Goal: Information Seeking & Learning: Learn about a topic

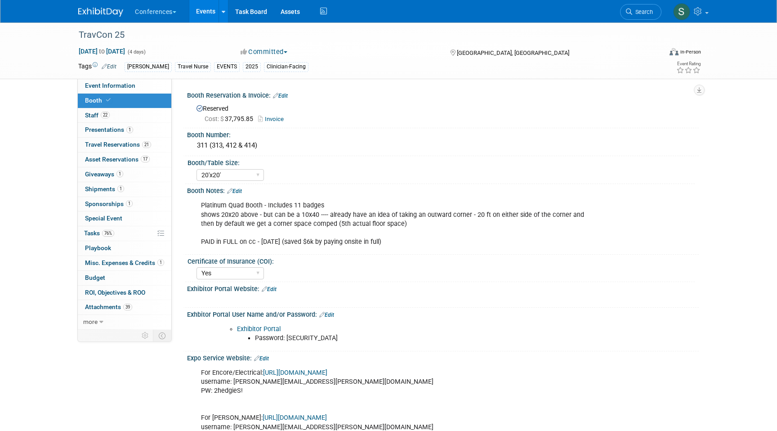
select select "20'x20'"
select select "Yes"
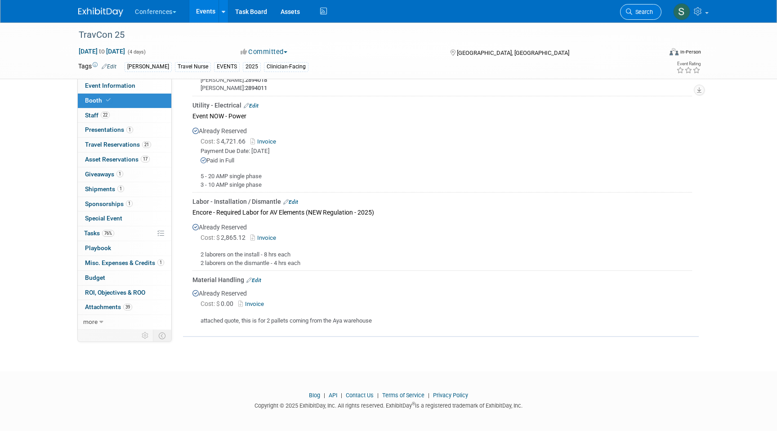
click at [633, 14] on span "Search" at bounding box center [642, 12] width 21 height 7
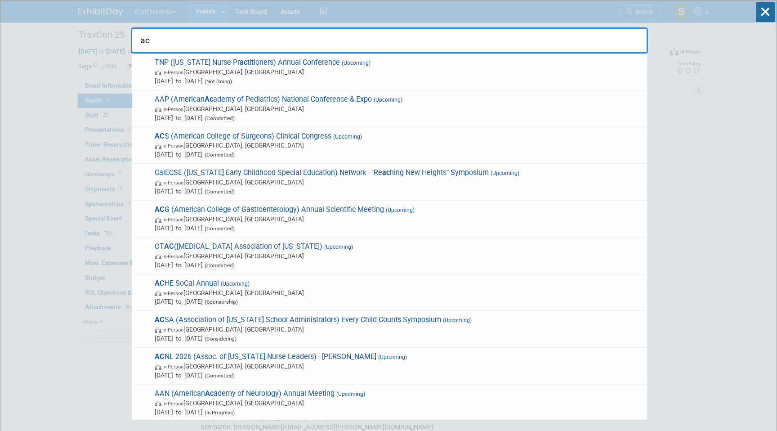
type input "a"
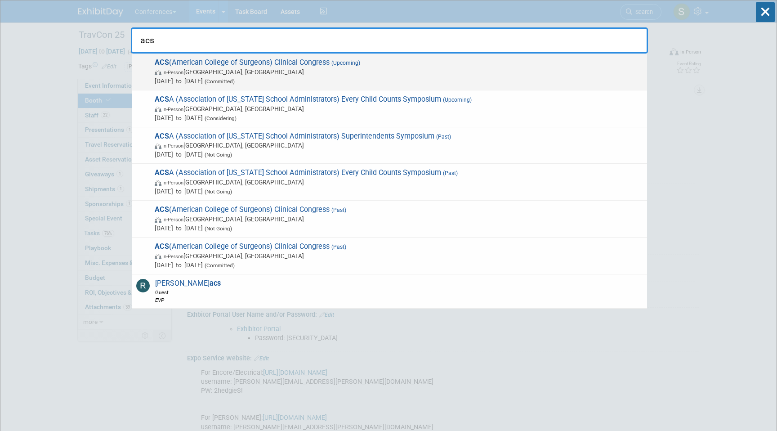
type input "acs"
click at [267, 70] on span "In-Person Chicago, IL" at bounding box center [399, 71] width 488 height 9
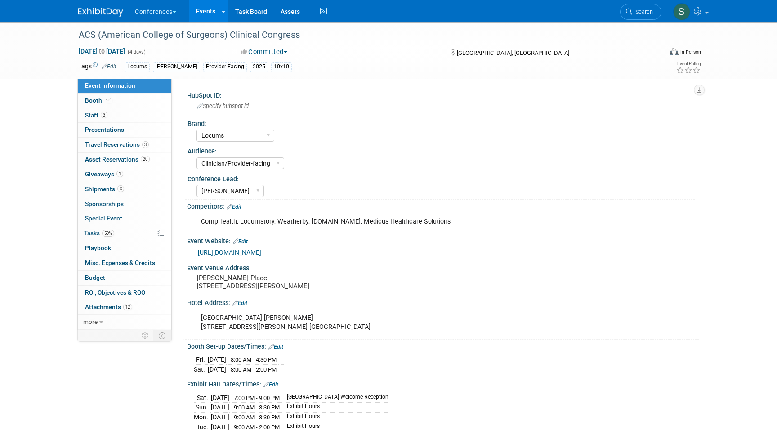
select select "Locums"
select select "Clinician/Provider-facing"
select select "[PERSON_NAME]"
click at [121, 145] on span "Travel Reservations 3" at bounding box center [117, 144] width 64 height 7
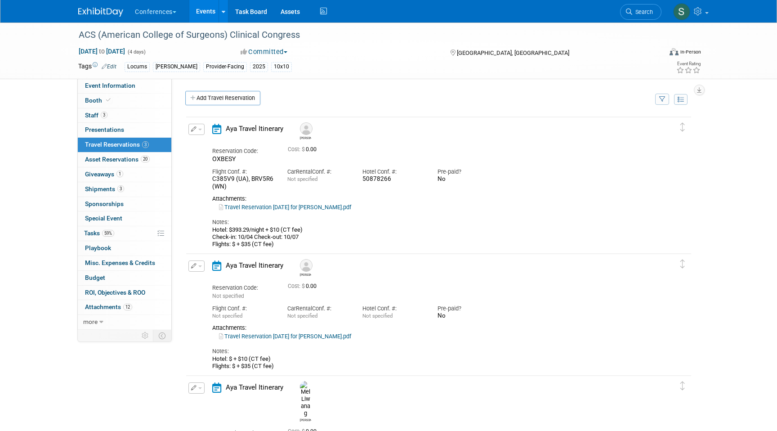
scroll to position [171, 0]
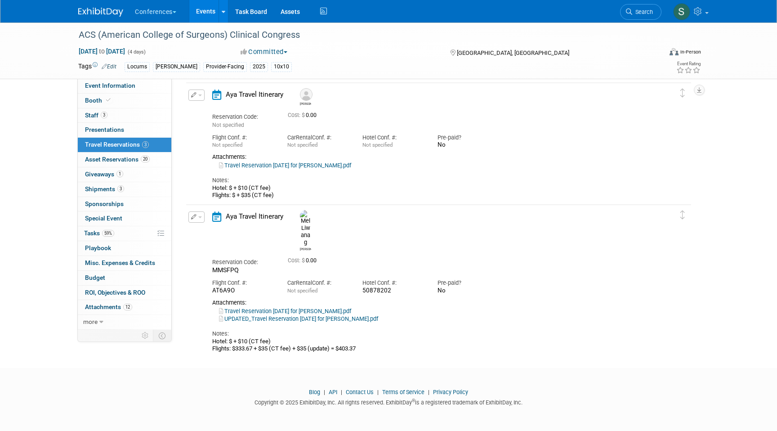
click at [295, 315] on link "UPDATED_Travel Reservation October 03 for MELINDA MANALANG LIWANAG.pdf" at bounding box center [298, 318] width 159 height 7
click at [650, 16] on link "Search" at bounding box center [640, 12] width 41 height 16
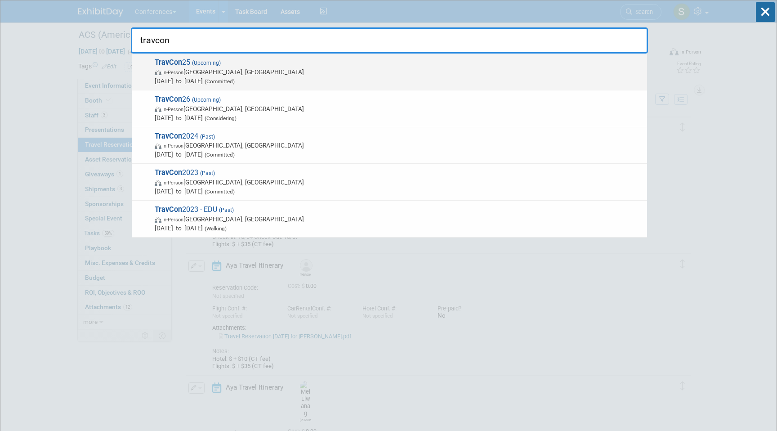
type input "travcon"
click at [425, 59] on span "TravCon 25 (Upcoming) In-Person Las Vegas, NV Sep 21, 2025 to Sep 24, 2025 (Com…" at bounding box center [397, 71] width 491 height 27
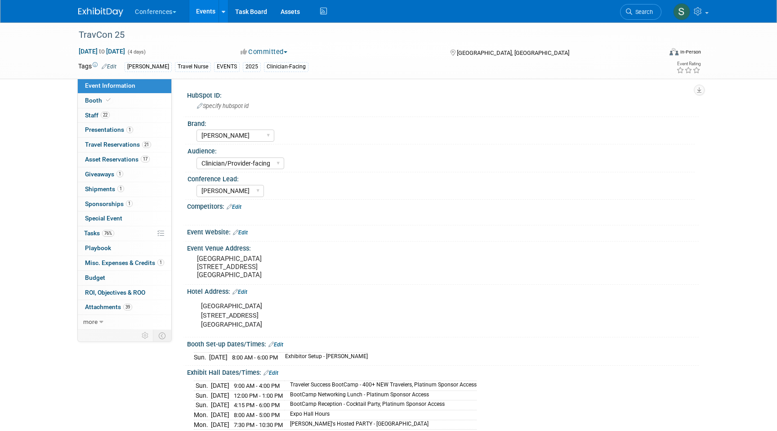
select select "[PERSON_NAME]"
select select "Clinician/Provider-facing"
select select "[PERSON_NAME]"
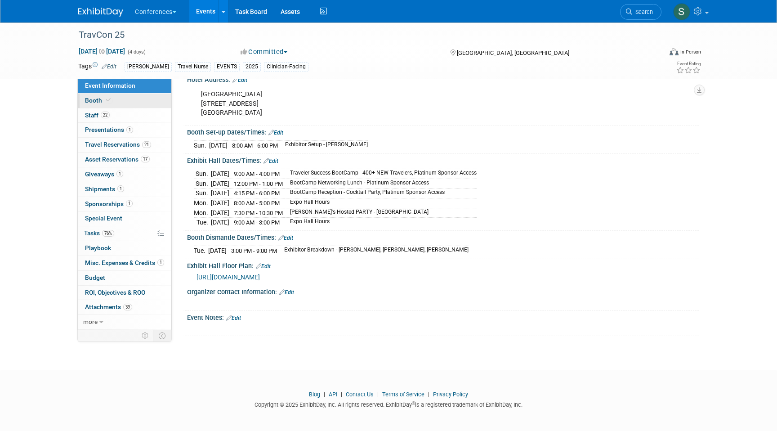
click at [111, 100] on span at bounding box center [108, 100] width 8 height 7
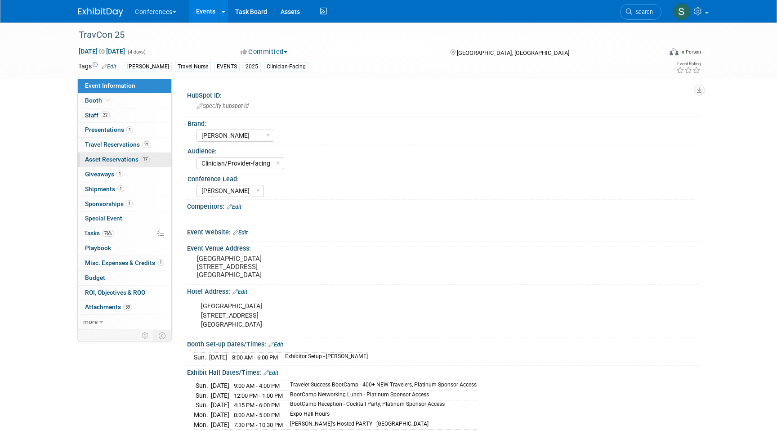
select select "20'x20'"
select select "Yes"
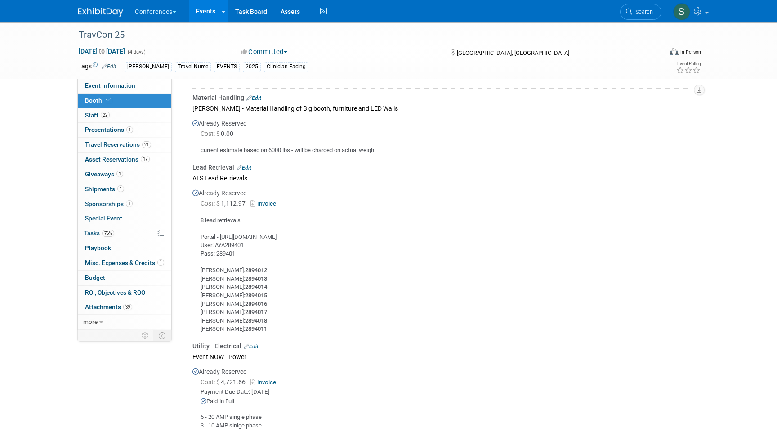
scroll to position [744, 0]
click at [224, 250] on div "8 lead retrievals Portal - https://expometrics.ats-leads.com/Login User: AYA289…" at bounding box center [443, 269] width 500 height 124
copy div "289401"
drag, startPoint x: 327, startPoint y: 181, endPoint x: 450, endPoint y: 104, distance: 144.3
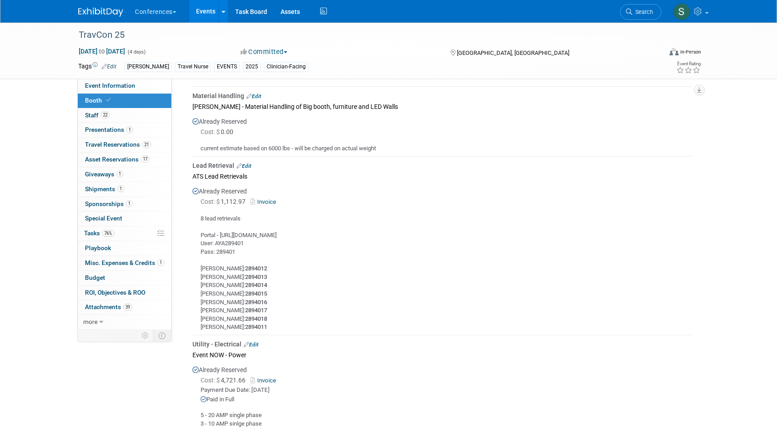
click at [448, 105] on div "Other Edit FREE Priority Label Need to Reserve Ideally by: event start date (Su…" at bounding box center [441, 169] width 502 height 798
click at [117, 85] on span "Event Information" at bounding box center [110, 85] width 50 height 7
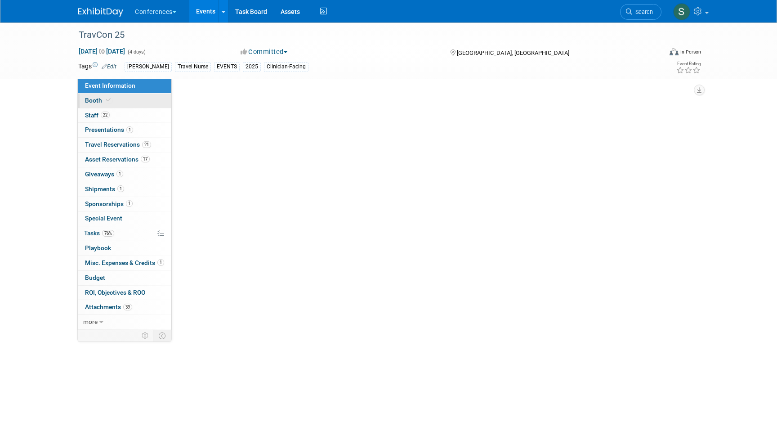
select select "[PERSON_NAME]"
select select "Clinician/Provider-facing"
select select "[PERSON_NAME]"
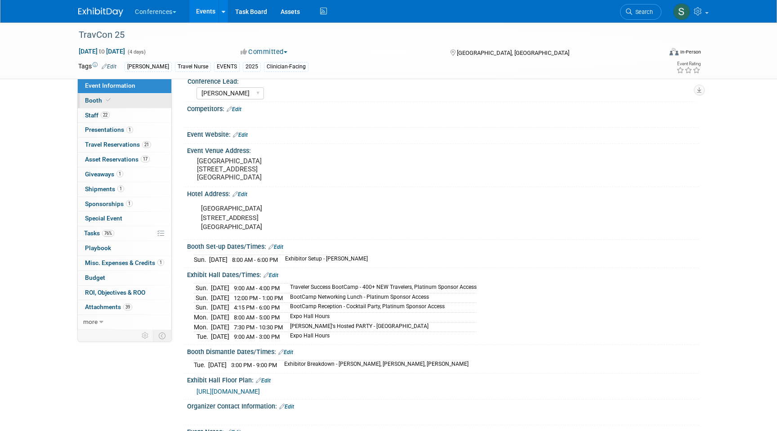
scroll to position [101, 0]
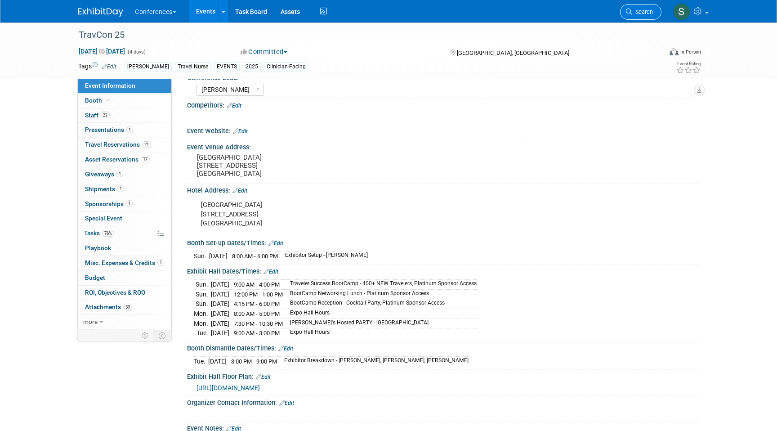
click at [633, 15] on link "Search" at bounding box center [640, 12] width 41 height 16
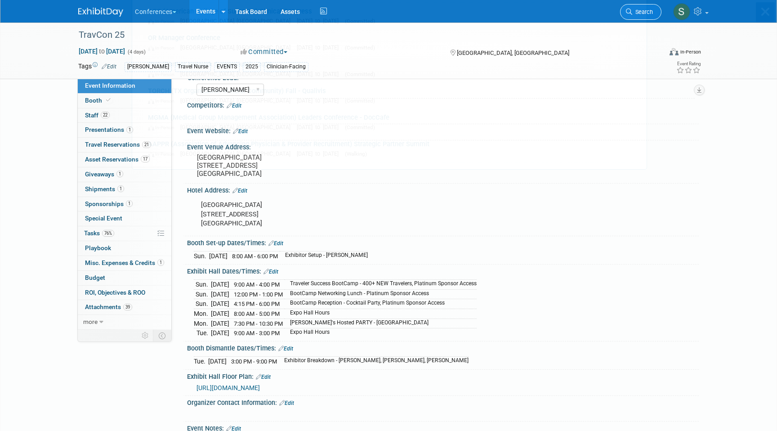
scroll to position [0, 0]
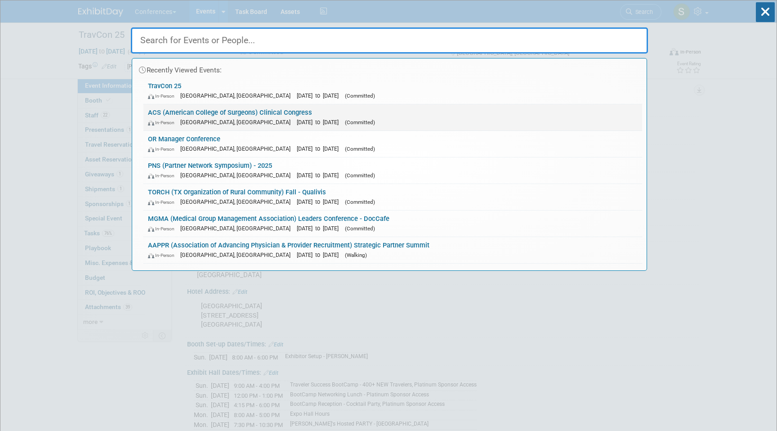
click at [191, 115] on link "ACS (American College of Surgeons) Clinical Congress In-Person Chicago, IL Oct …" at bounding box center [392, 117] width 499 height 26
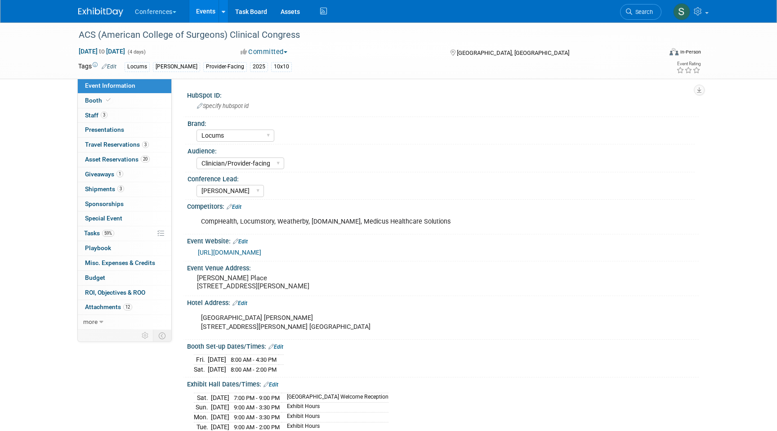
select select "Locums"
select select "Clinician/Provider-facing"
select select "[PERSON_NAME]"
click at [126, 143] on span "Travel Reservations 3" at bounding box center [117, 144] width 64 height 7
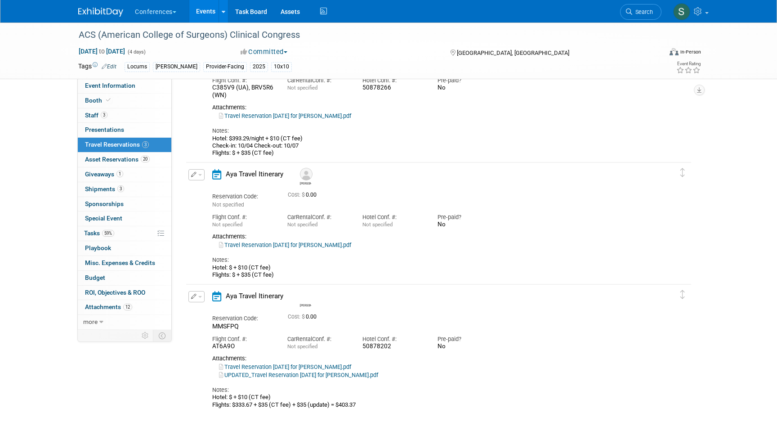
scroll to position [171, 0]
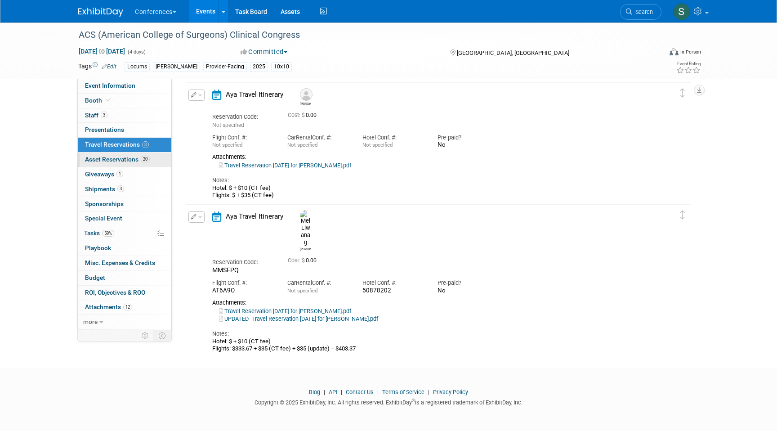
click at [125, 156] on span "Asset Reservations 20" at bounding box center [117, 159] width 65 height 7
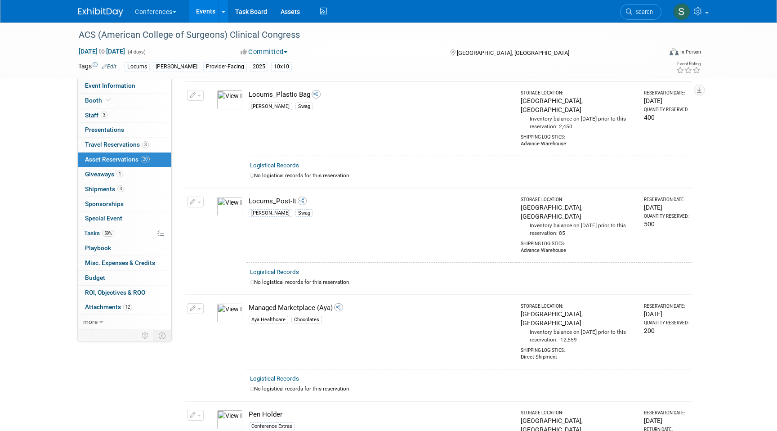
scroll to position [1731, 0]
click at [642, 13] on span "Search" at bounding box center [642, 12] width 21 height 7
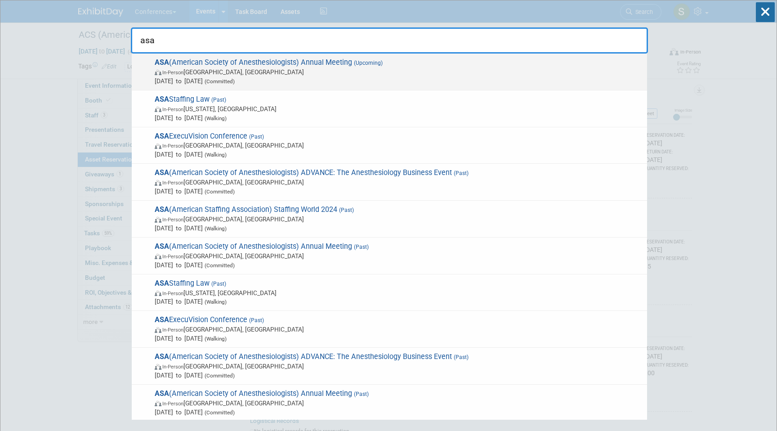
type input "asa"
click at [465, 63] on span "ASA (American Society of Anesthesiologists) Annual Meeting (Upcoming) In-Person…" at bounding box center [397, 71] width 491 height 27
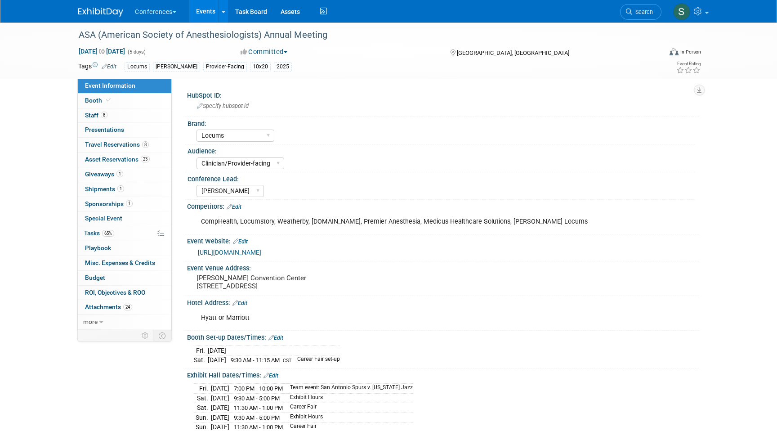
select select "Locums"
select select "Clinician/Provider-facing"
select select "[PERSON_NAME]"
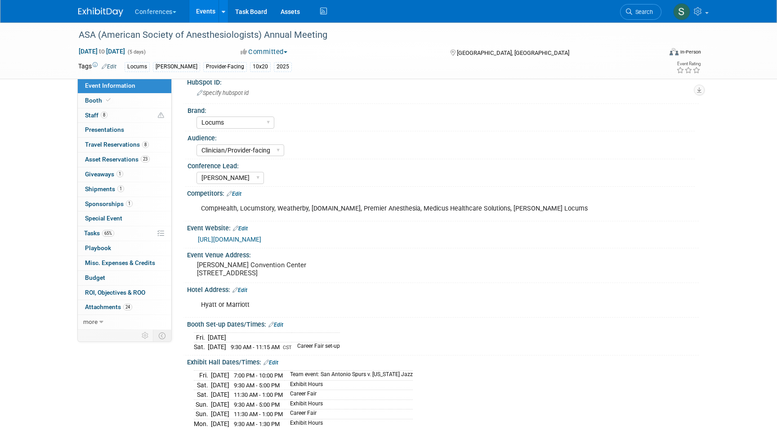
scroll to position [8, 0]
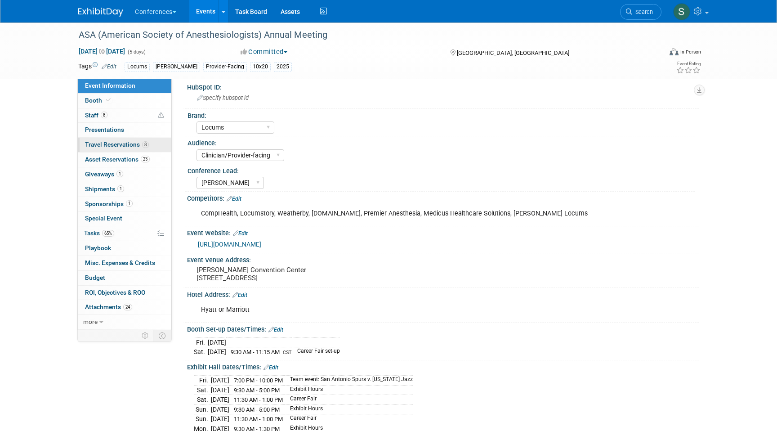
click at [142, 146] on span "8" at bounding box center [145, 144] width 7 height 7
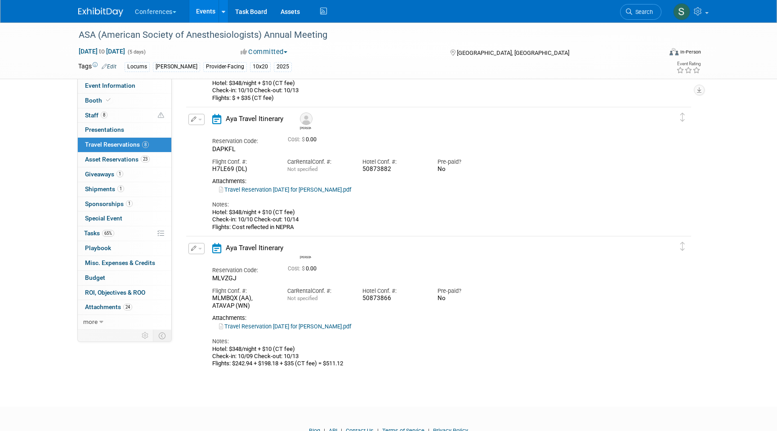
scroll to position [786, 0]
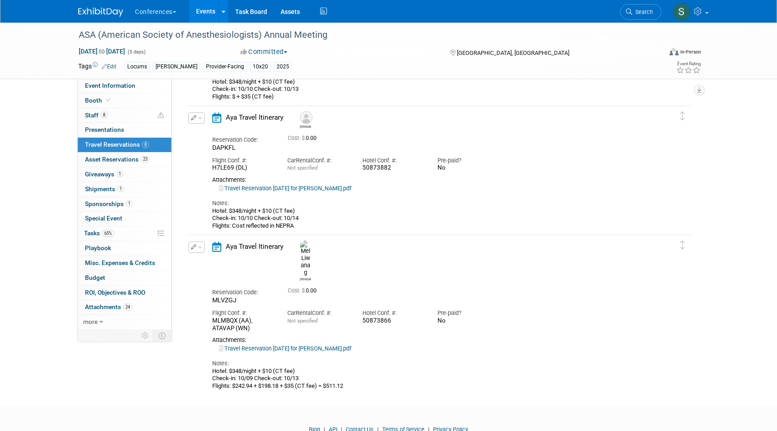
click at [206, 10] on link "Events" at bounding box center [205, 11] width 33 height 22
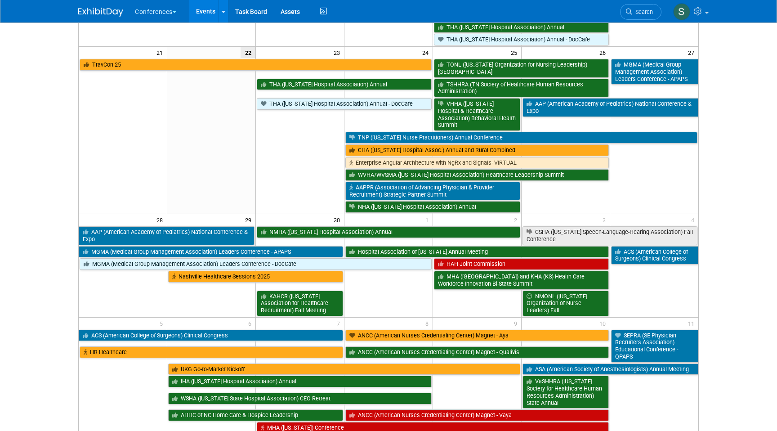
scroll to position [458, 0]
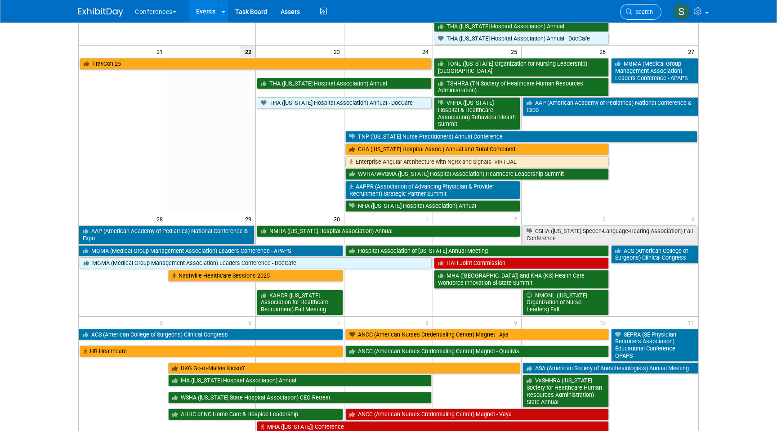
click at [647, 10] on span "Search" at bounding box center [642, 12] width 21 height 7
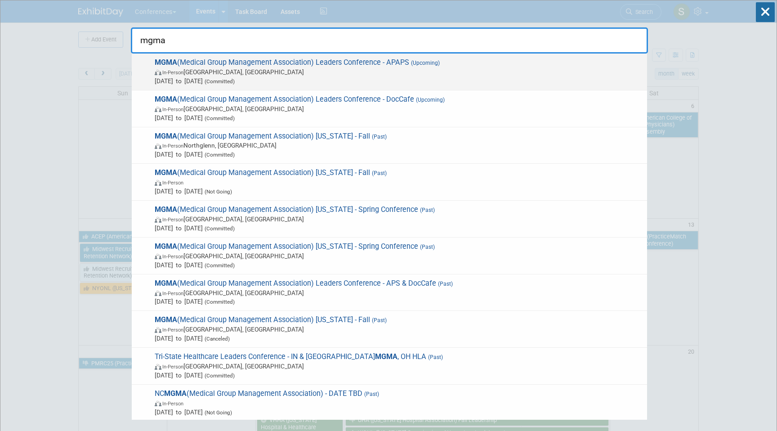
type input "mgma"
click at [459, 81] on span "[DATE] to [DATE] (Committed)" at bounding box center [399, 80] width 488 height 9
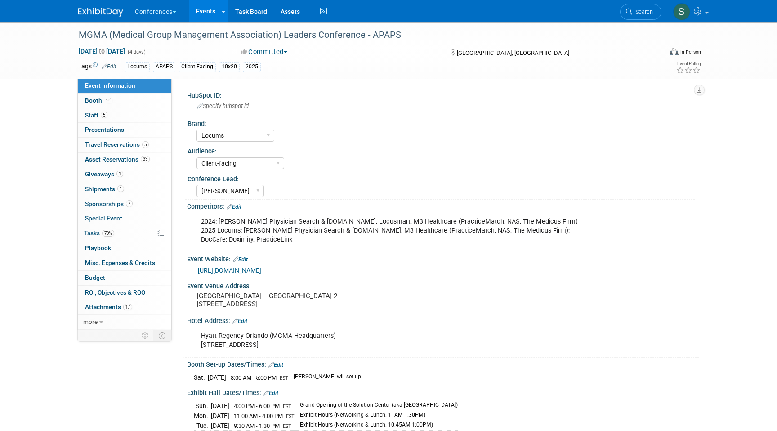
select select "Locums"
select select "Client-facing"
select select "[PERSON_NAME]"
click at [203, 16] on link "Events" at bounding box center [205, 11] width 33 height 22
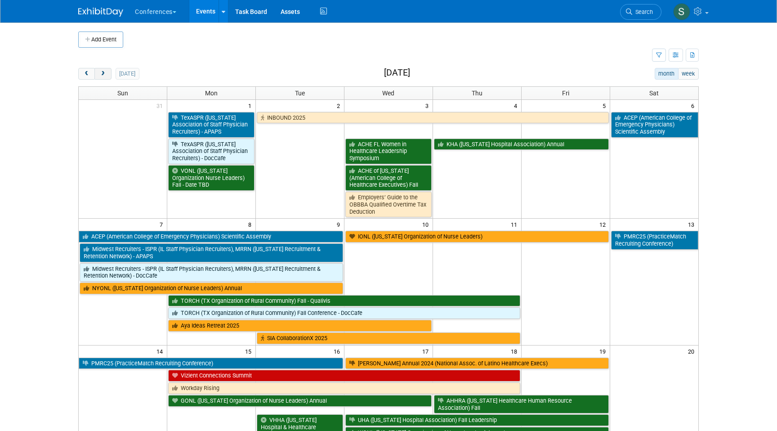
click at [106, 77] on button "next" at bounding box center [102, 74] width 17 height 12
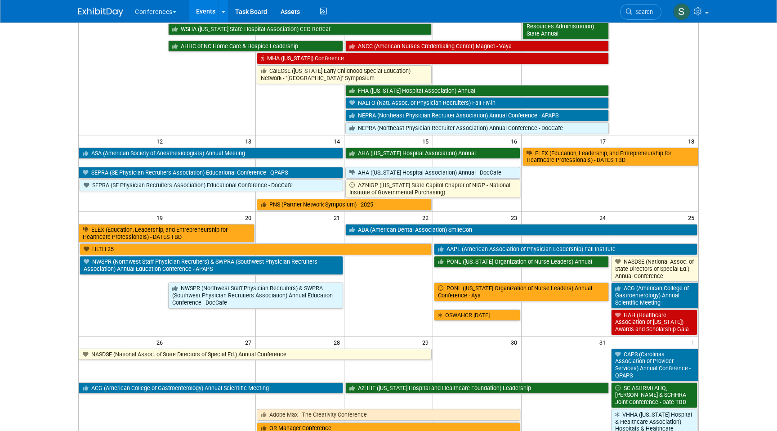
scroll to position [257, 0]
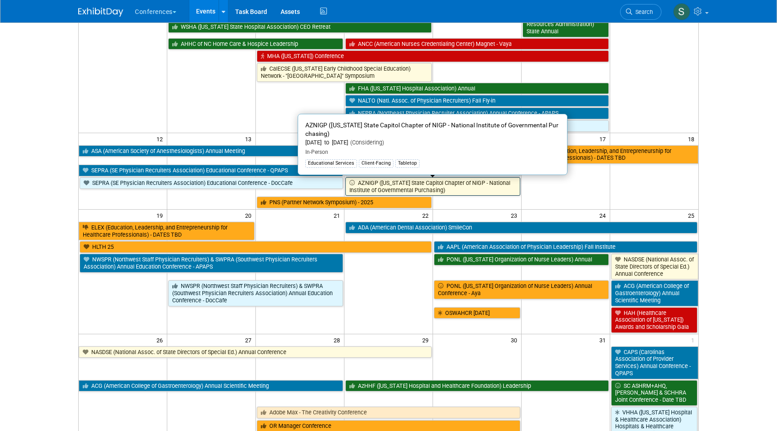
click at [370, 185] on link "AZNIGP ([US_STATE] State Capitol Chapter of NIGP - National Institute of Govern…" at bounding box center [432, 186] width 175 height 18
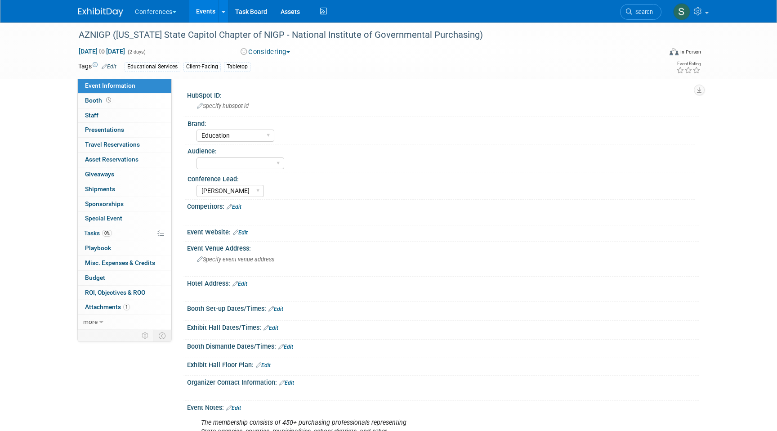
select select "Education"
select select "[PERSON_NAME]"
click at [273, 54] on button "Considering" at bounding box center [266, 51] width 56 height 9
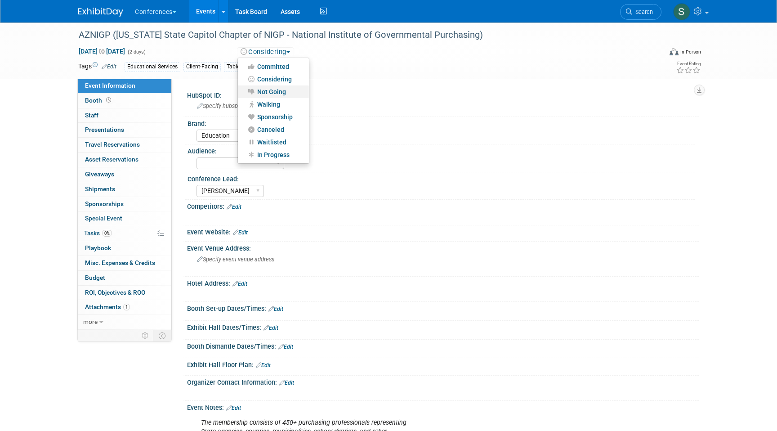
click at [278, 92] on link "Not Going" at bounding box center [273, 91] width 71 height 13
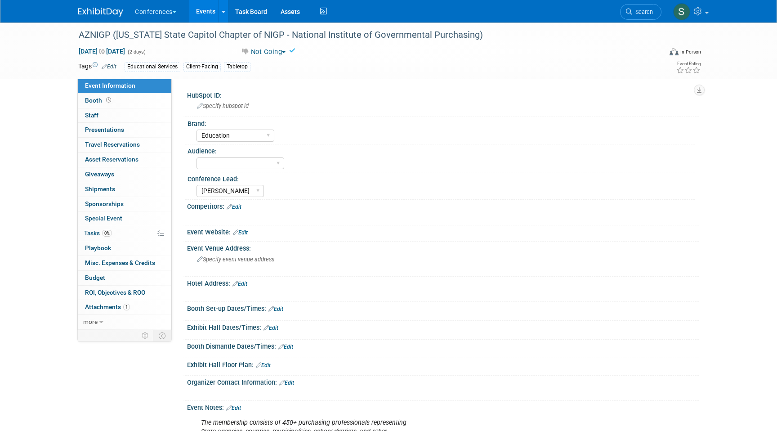
click at [204, 10] on link "Events" at bounding box center [205, 11] width 33 height 22
